Goal: Task Accomplishment & Management: Manage account settings

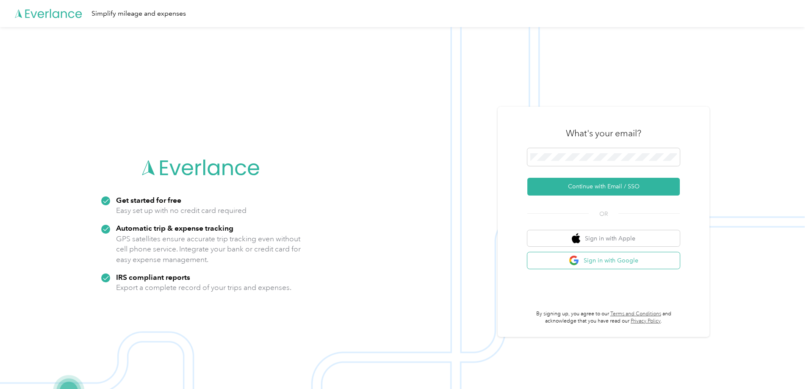
click at [603, 264] on button "Sign in with Google" at bounding box center [604, 261] width 153 height 17
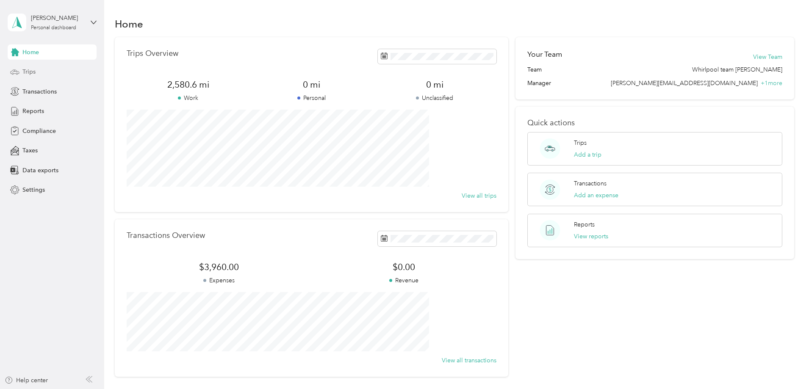
click at [31, 71] on span "Trips" at bounding box center [28, 71] width 13 height 9
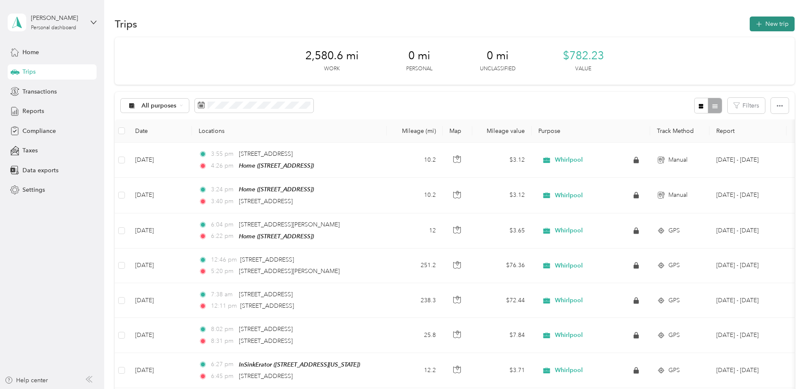
click at [750, 25] on button "New trip" at bounding box center [772, 24] width 45 height 15
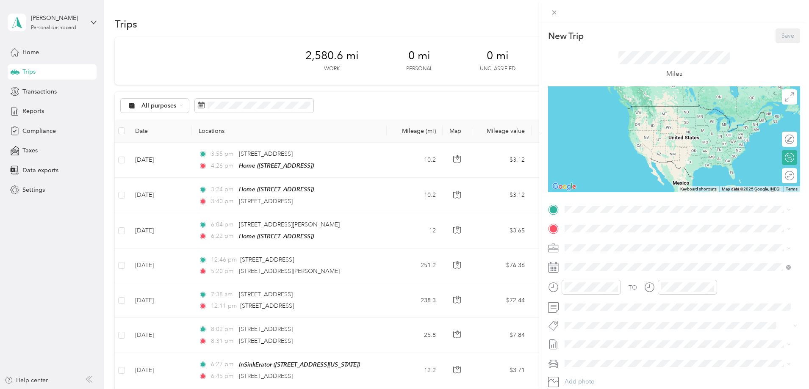
click at [623, 251] on span "[STREET_ADDRESS]" at bounding box center [608, 250] width 54 height 7
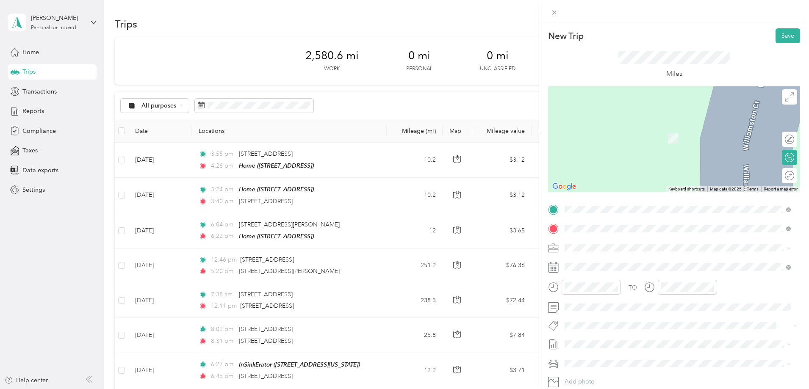
click at [609, 262] on span "[STREET_ADDRESS][US_STATE]" at bounding box center [623, 260] width 85 height 8
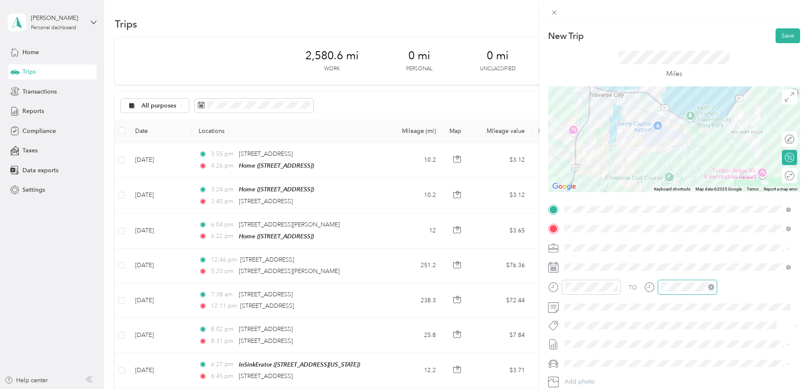
scroll to position [225, 0]
click at [695, 255] on div "26" at bounding box center [694, 257] width 20 height 12
click at [696, 253] on div "33" at bounding box center [694, 257] width 20 height 12
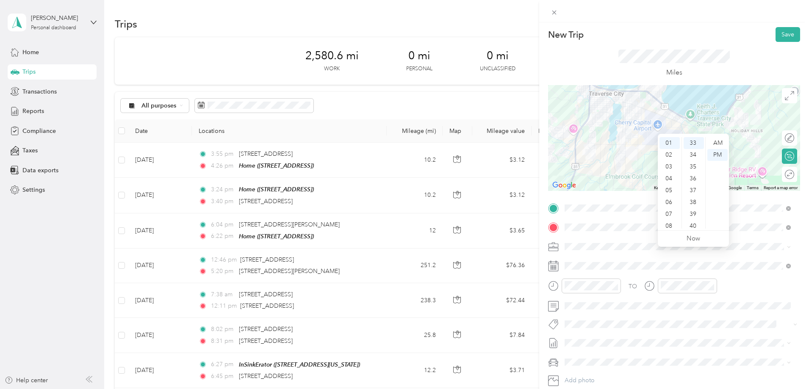
scroll to position [0, 0]
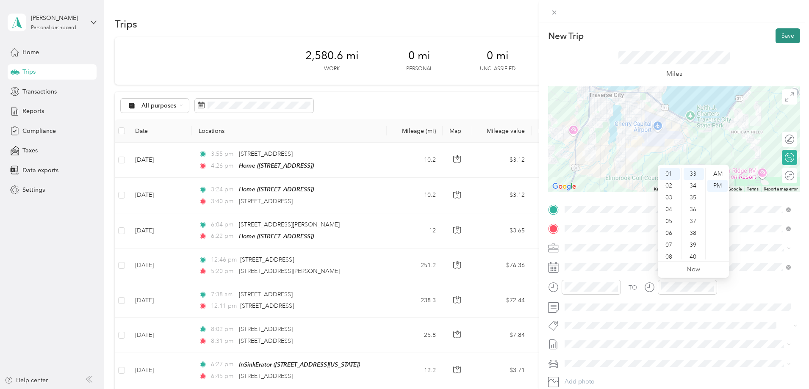
click at [781, 36] on button "Save" at bounding box center [788, 35] width 25 height 15
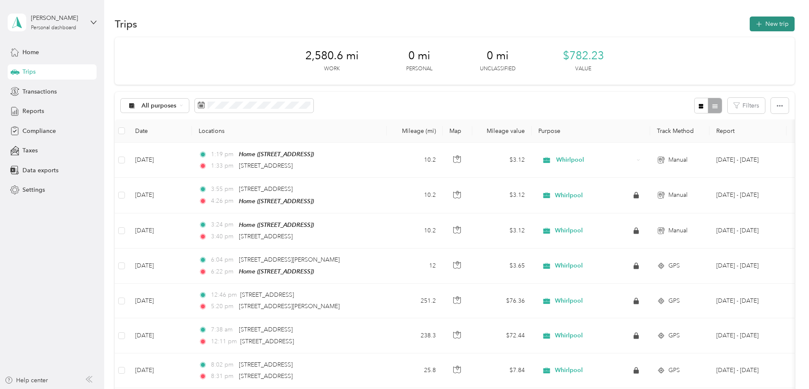
click at [750, 24] on button "New trip" at bounding box center [772, 24] width 45 height 15
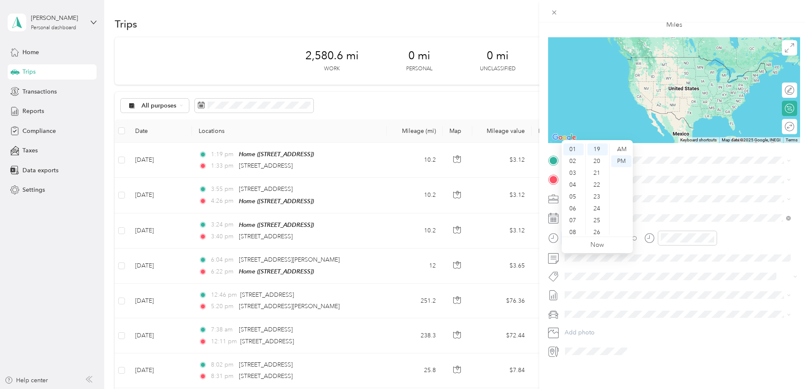
scroll to position [56, 0]
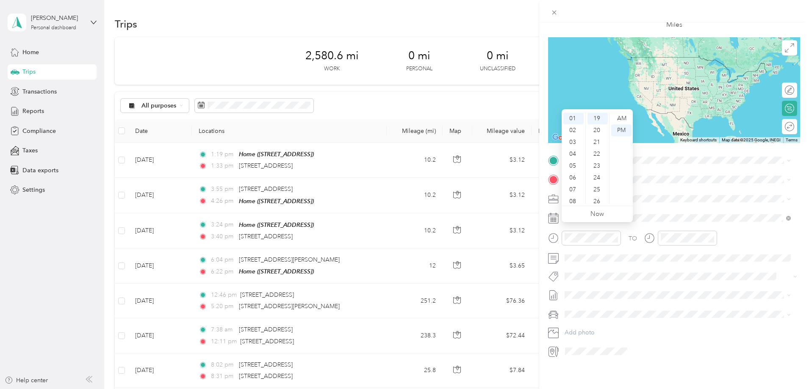
click at [608, 204] on div "12 01 02 03 04 05 06 07 08 09 10 11 00 01 02 03 04 05 06 07 08 09 10 11 12 13 1…" at bounding box center [597, 158] width 71 height 95
click at [596, 182] on div "40" at bounding box center [598, 181] width 20 height 12
click at [684, 238] on div at bounding box center [687, 238] width 59 height 15
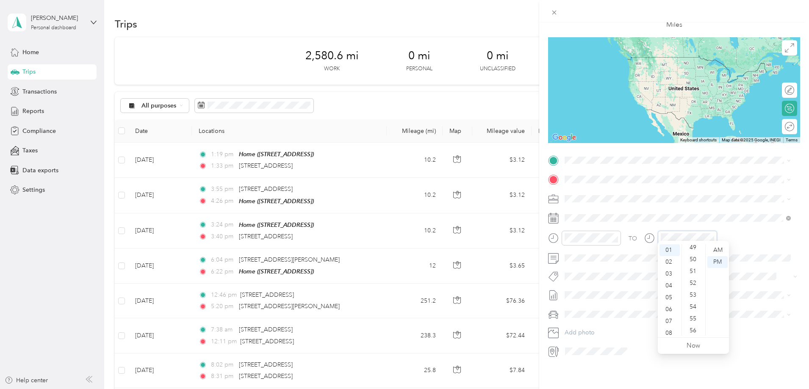
scroll to position [607, 0]
click at [694, 295] on div "55" at bounding box center [694, 296] width 20 height 12
click at [692, 305] on div "57" at bounding box center [694, 306] width 20 height 12
click at [769, 289] on span at bounding box center [681, 296] width 239 height 14
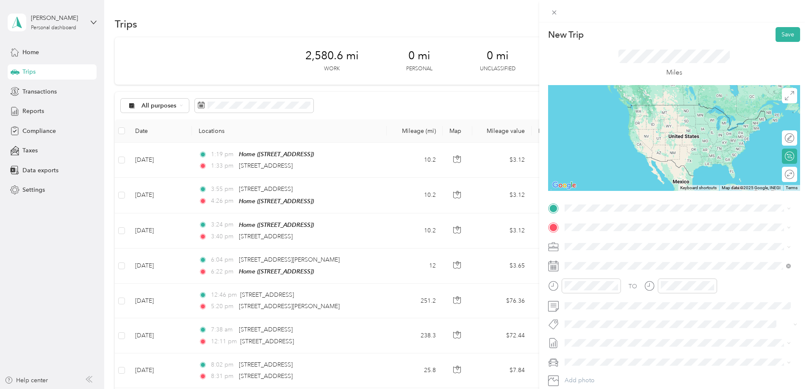
scroll to position [0, 0]
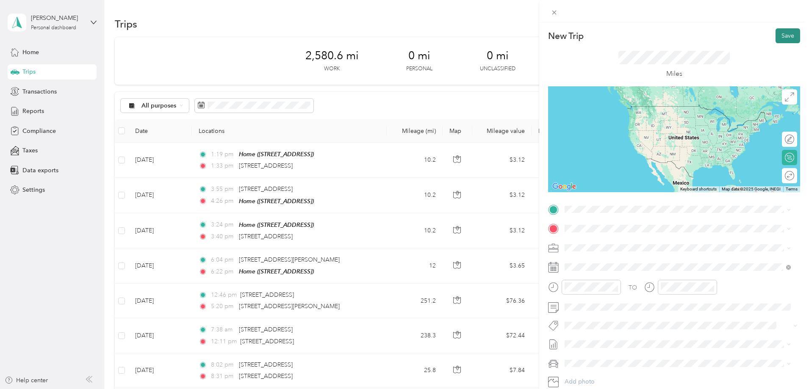
click at [782, 33] on button "Save" at bounding box center [788, 35] width 25 height 15
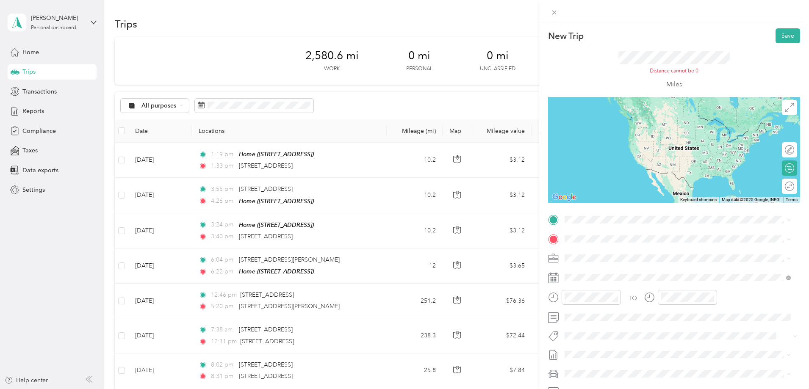
click at [633, 250] on span "[STREET_ADDRESS][US_STATE]" at bounding box center [623, 247] width 85 height 8
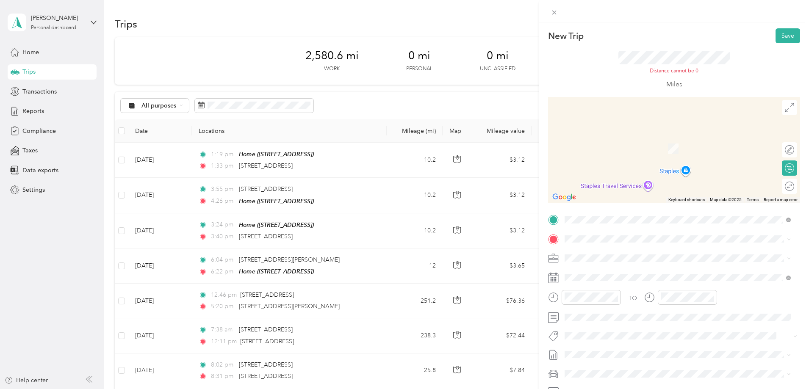
click at [604, 276] on div "Home [STREET_ADDRESS]" at bounding box center [608, 275] width 54 height 18
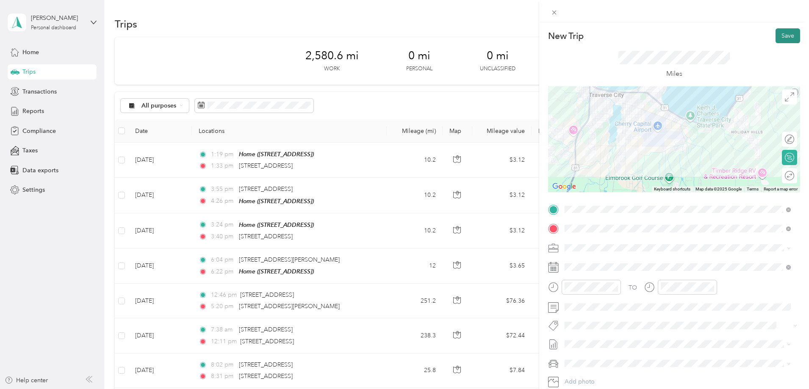
click at [787, 38] on button "Save" at bounding box center [788, 35] width 25 height 15
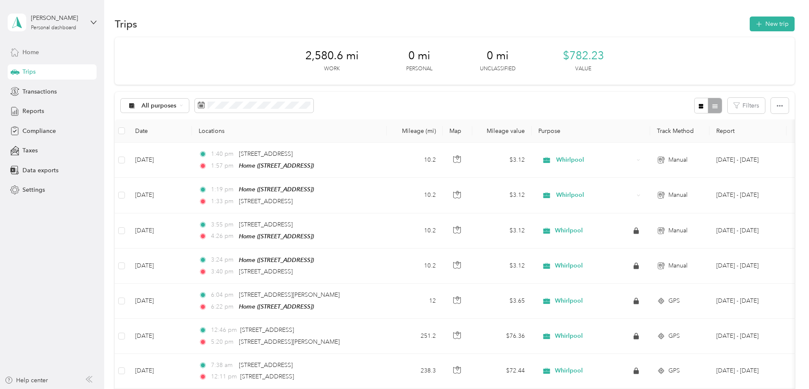
click at [29, 52] on span "Home" at bounding box center [30, 52] width 17 height 9
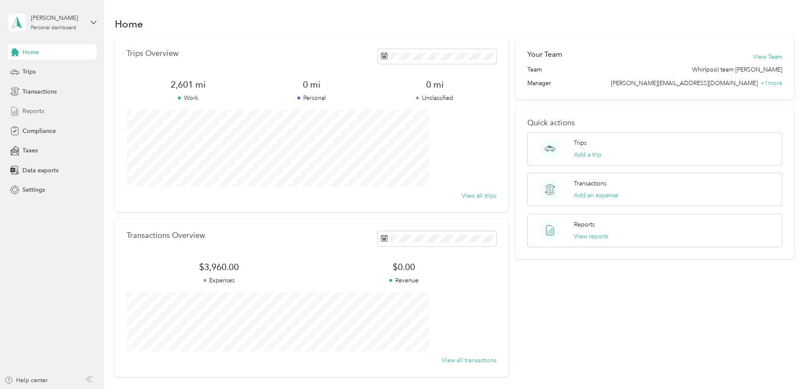
click at [41, 109] on span "Reports" at bounding box center [33, 111] width 22 height 9
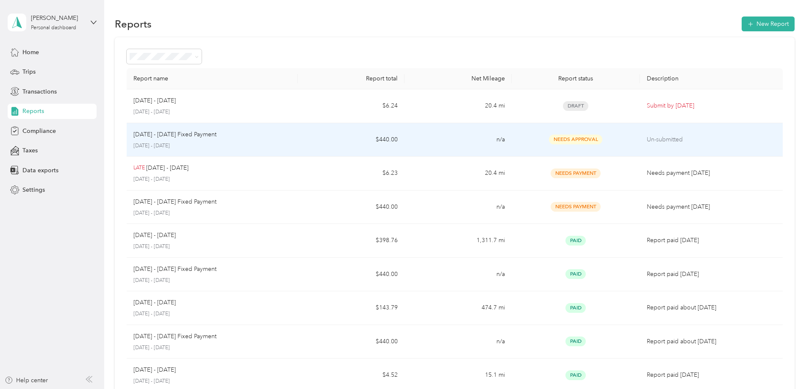
click at [549, 139] on span "Needs Approval" at bounding box center [575, 140] width 53 height 10
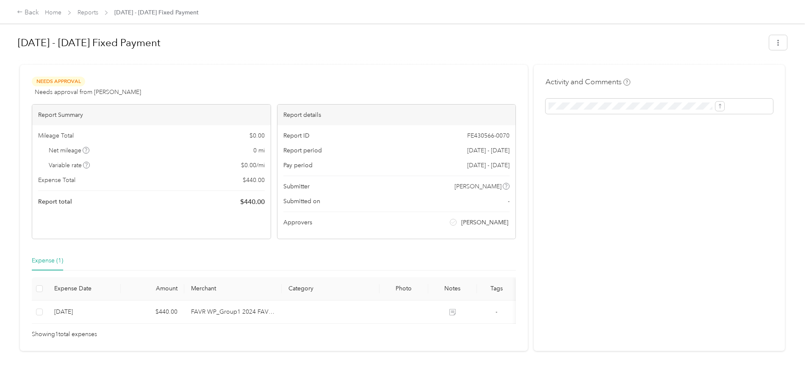
scroll to position [19, 0]
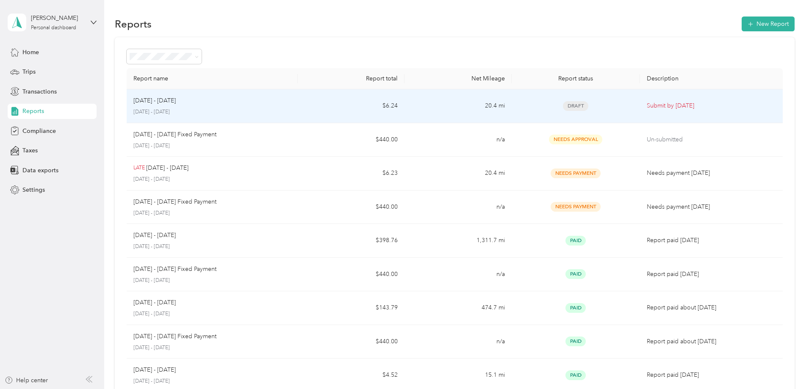
click at [640, 104] on td "Submit by [DATE]" at bounding box center [711, 106] width 143 height 34
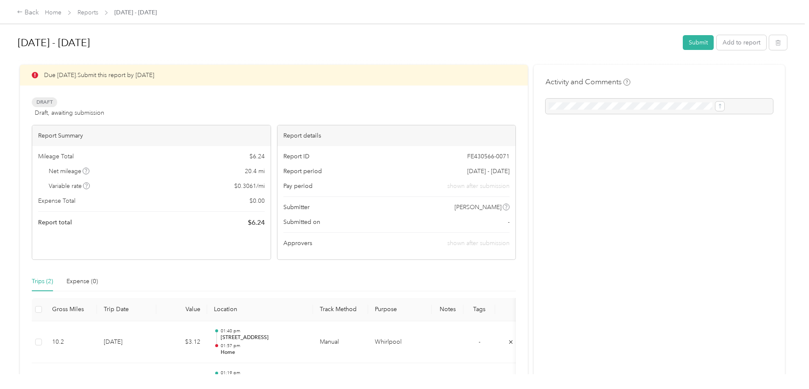
click at [628, 34] on div "[DATE] - [DATE] Submit Add to report" at bounding box center [403, 44] width 770 height 25
click at [683, 41] on button "Submit" at bounding box center [698, 42] width 31 height 15
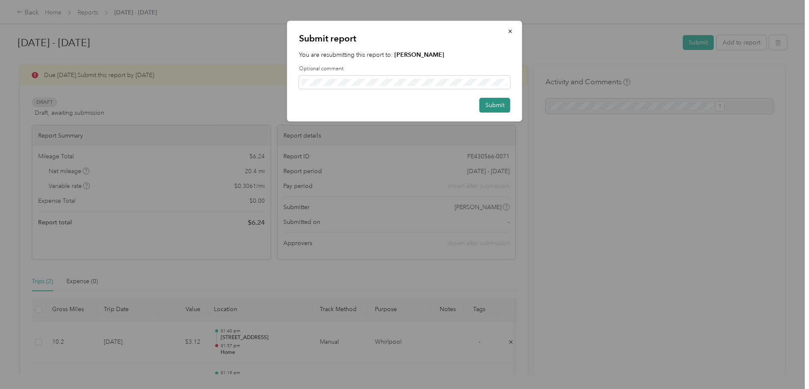
click at [490, 107] on button "Submit" at bounding box center [495, 105] width 31 height 15
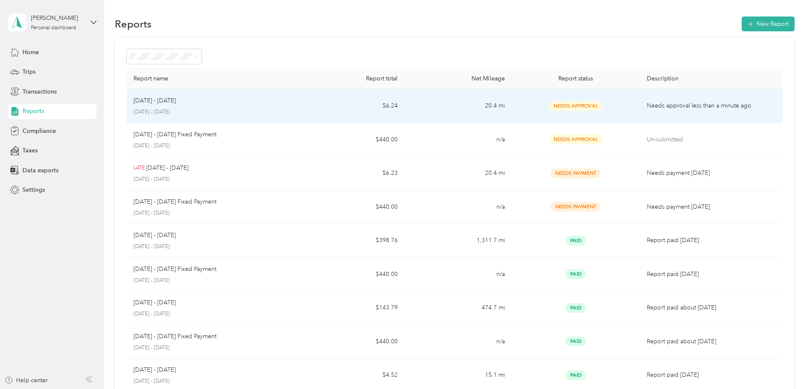
click at [488, 98] on td "20.4 mi" at bounding box center [458, 106] width 107 height 34
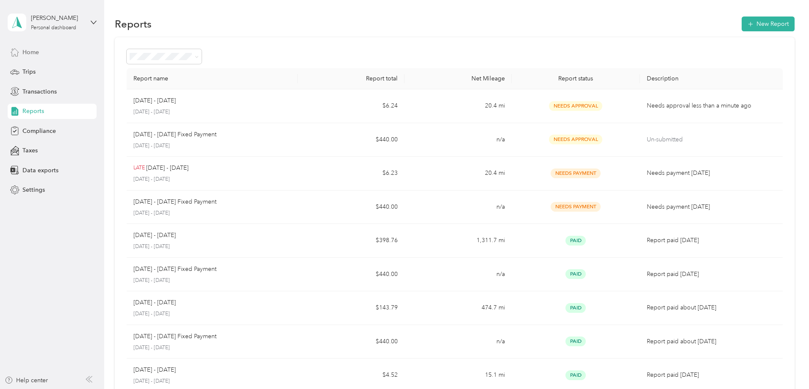
click at [36, 50] on span "Home" at bounding box center [30, 52] width 17 height 9
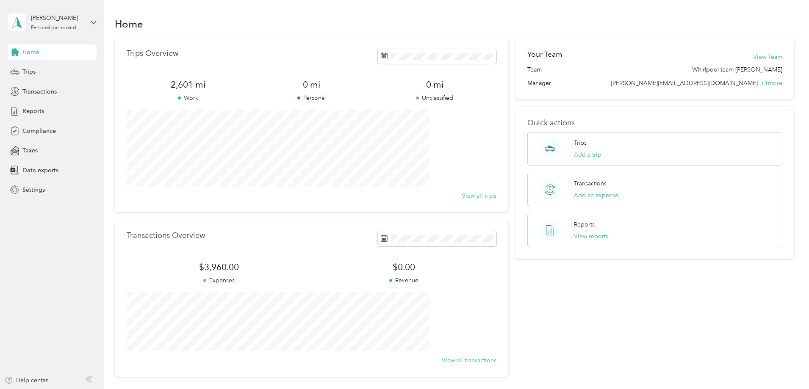
click at [26, 50] on span "Home" at bounding box center [30, 52] width 17 height 9
